Goal: Navigation & Orientation: Find specific page/section

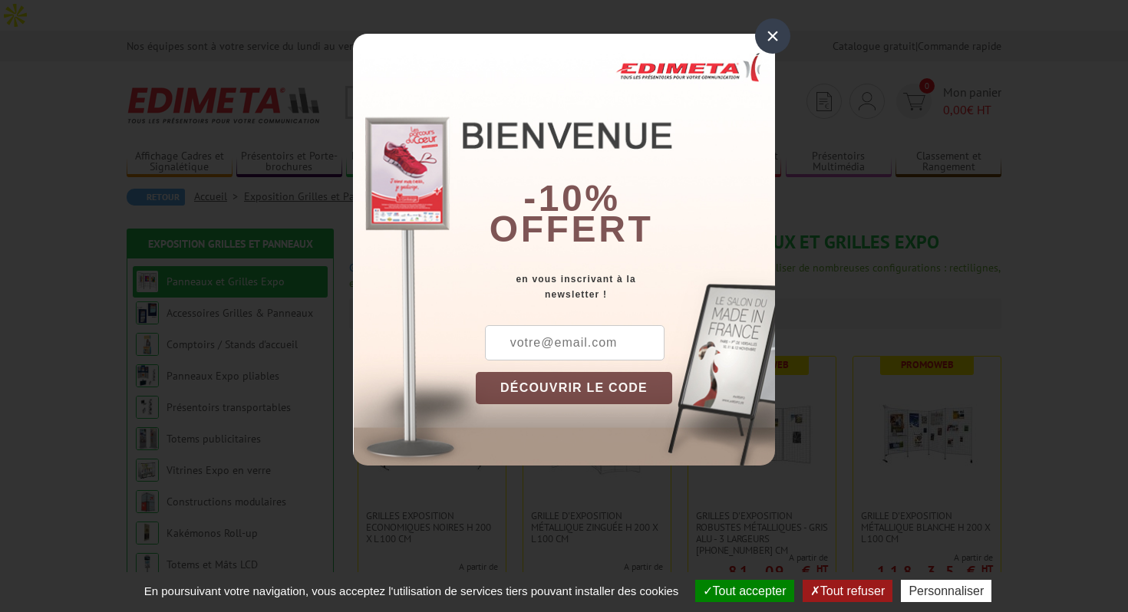
click at [778, 28] on div "×" at bounding box center [772, 35] width 35 height 35
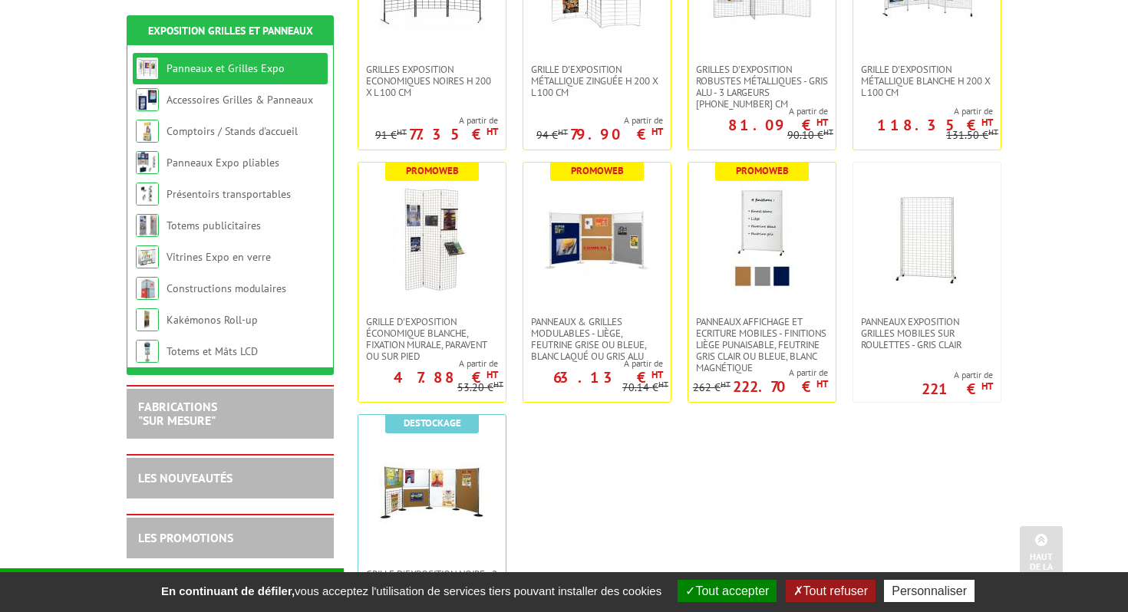
scroll to position [447, 0]
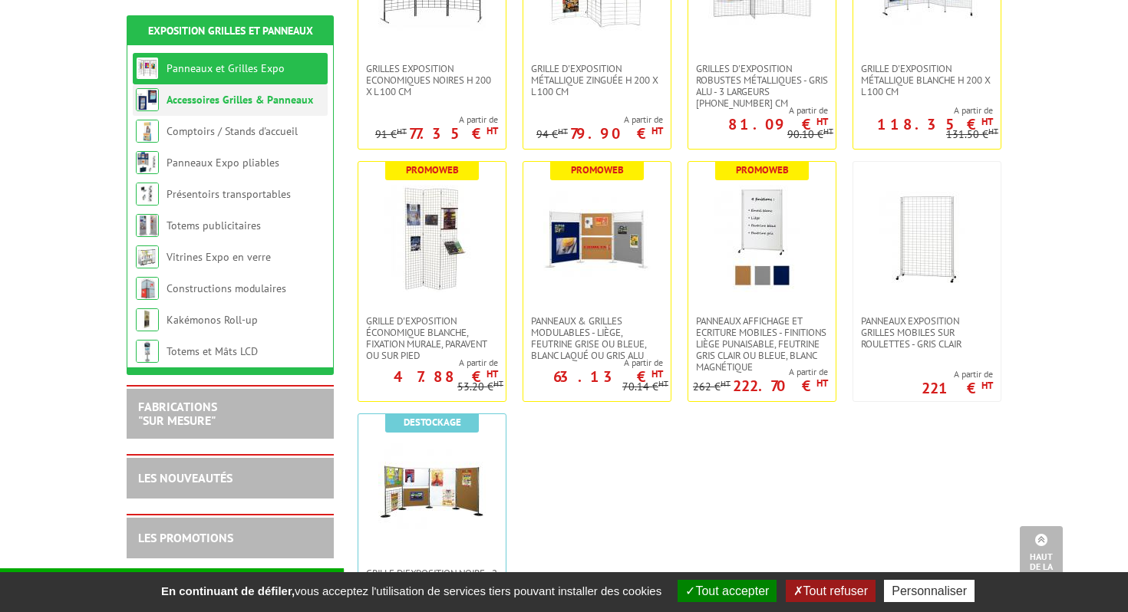
click at [213, 97] on link "Accessoires Grilles & Panneaux" at bounding box center [239, 100] width 147 height 14
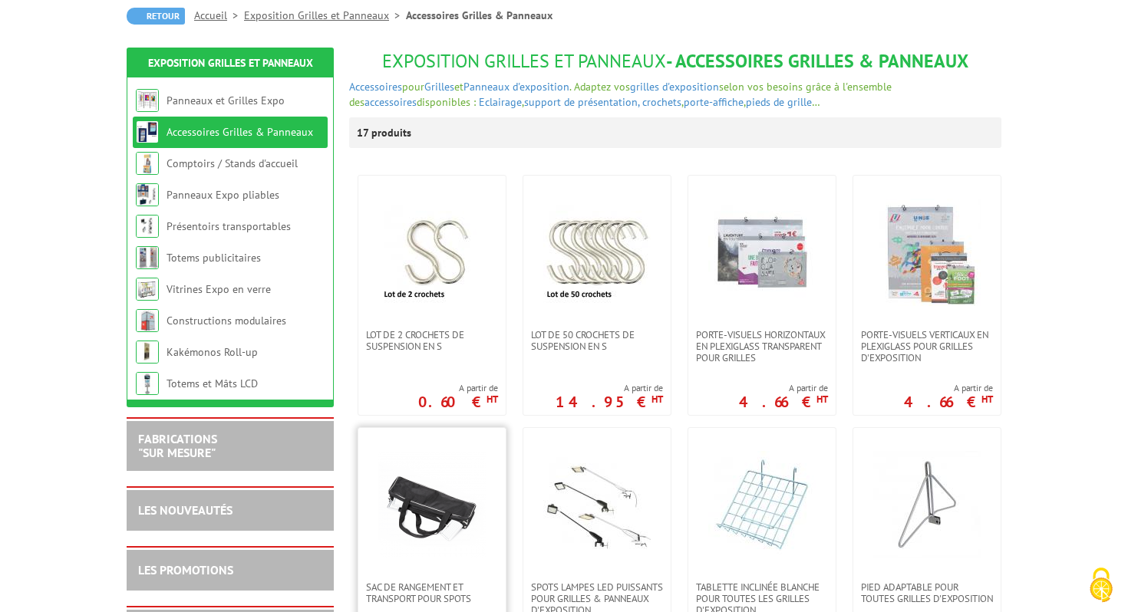
scroll to position [198, 0]
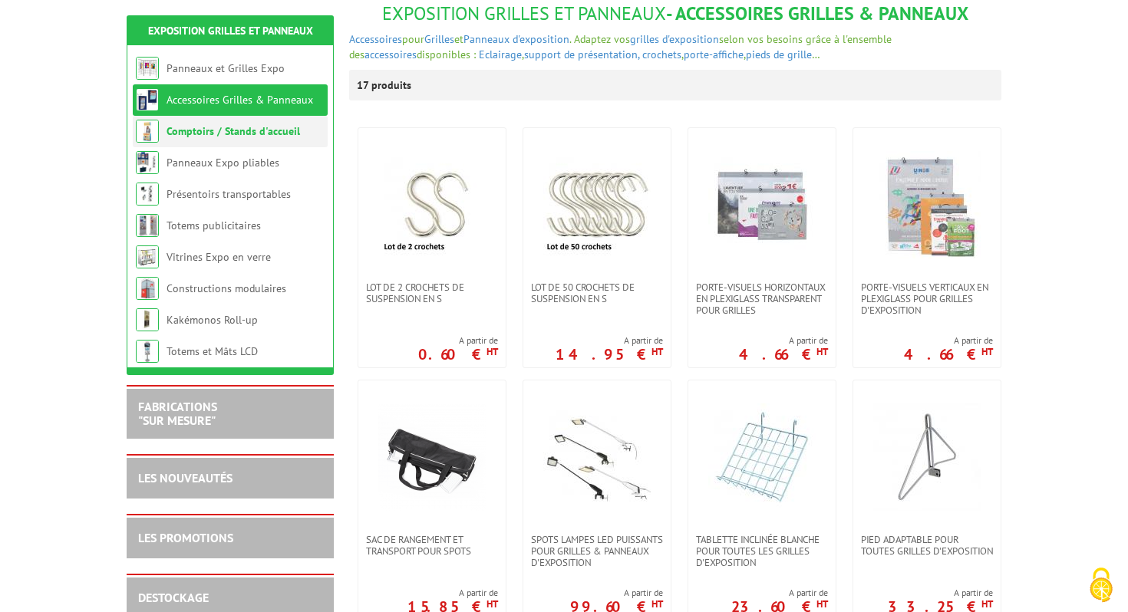
click at [227, 146] on li "Comptoirs / Stands d'accueil" at bounding box center [230, 131] width 195 height 31
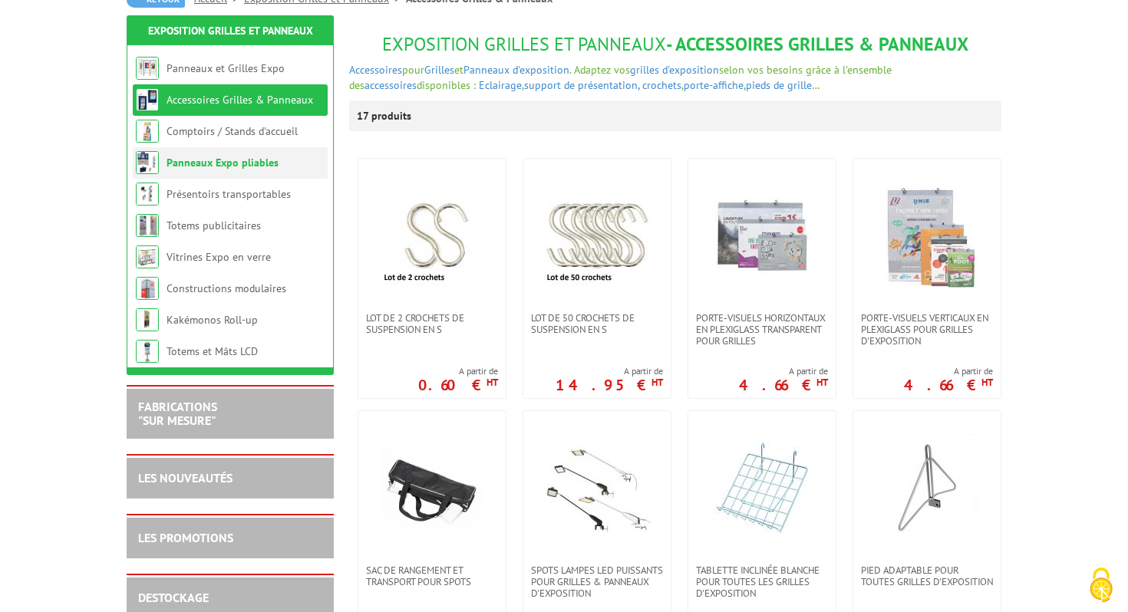
click at [227, 155] on li "Panneaux Expo pliables" at bounding box center [230, 162] width 195 height 31
